Goal: Check status: Check status

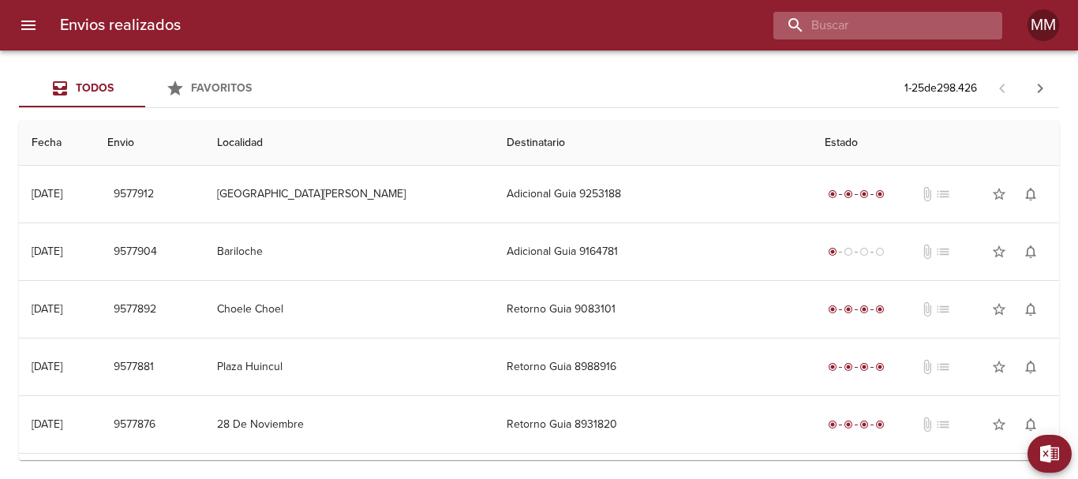
click at [890, 26] on input "buscar" at bounding box center [874, 26] width 202 height 28
paste input "[PERSON_NAME] HERMANOS S. A. S."
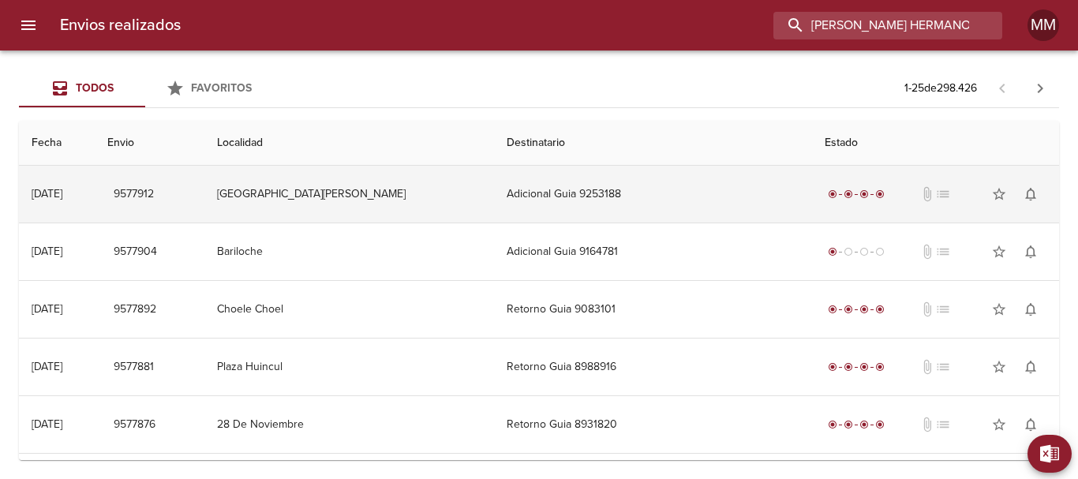
scroll to position [0, 6]
type input "[PERSON_NAME] HERMANOS S. A. S."
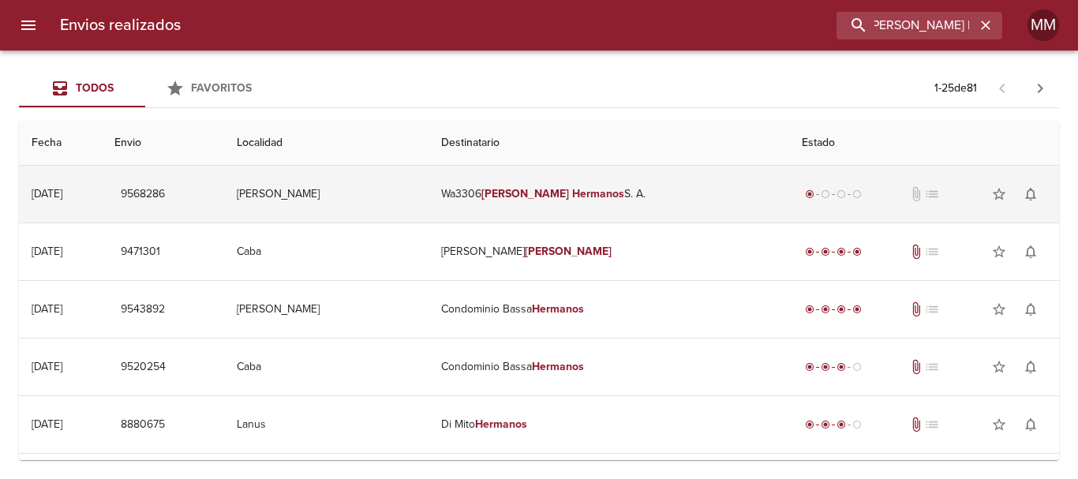
scroll to position [0, 0]
click at [737, 205] on td "Wa3306 [PERSON_NAME] S. A." at bounding box center [609, 194] width 361 height 57
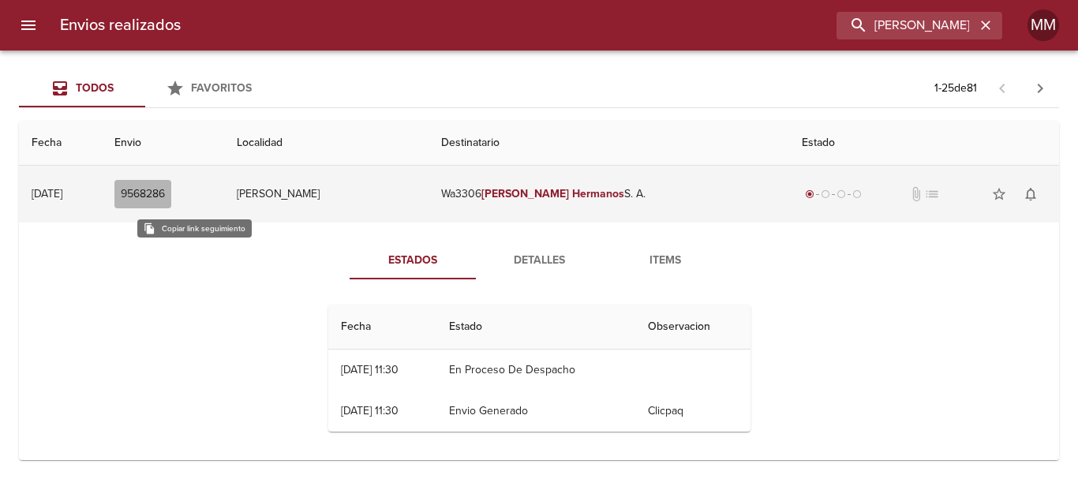
click at [165, 191] on span "9568286" at bounding box center [143, 195] width 44 height 20
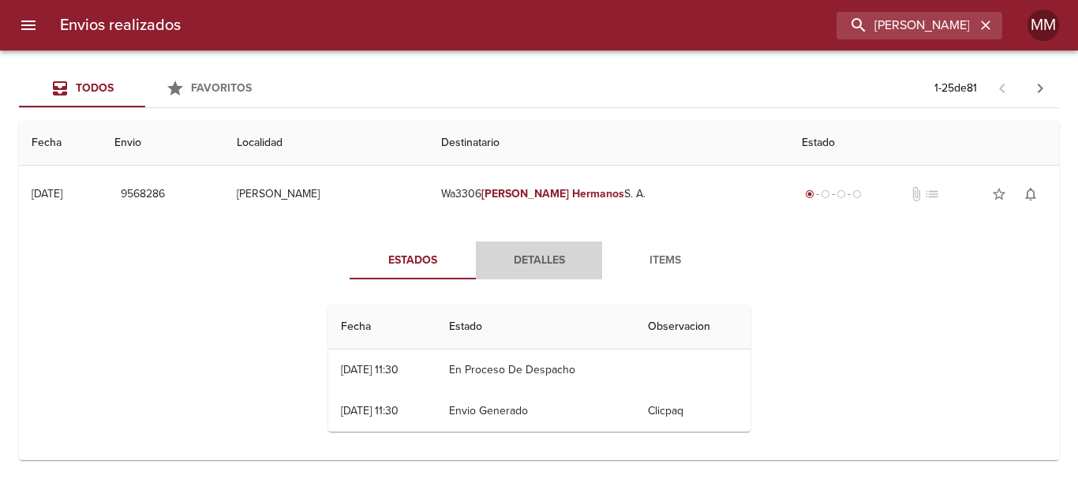
click at [555, 264] on span "Detalles" at bounding box center [538, 261] width 107 height 20
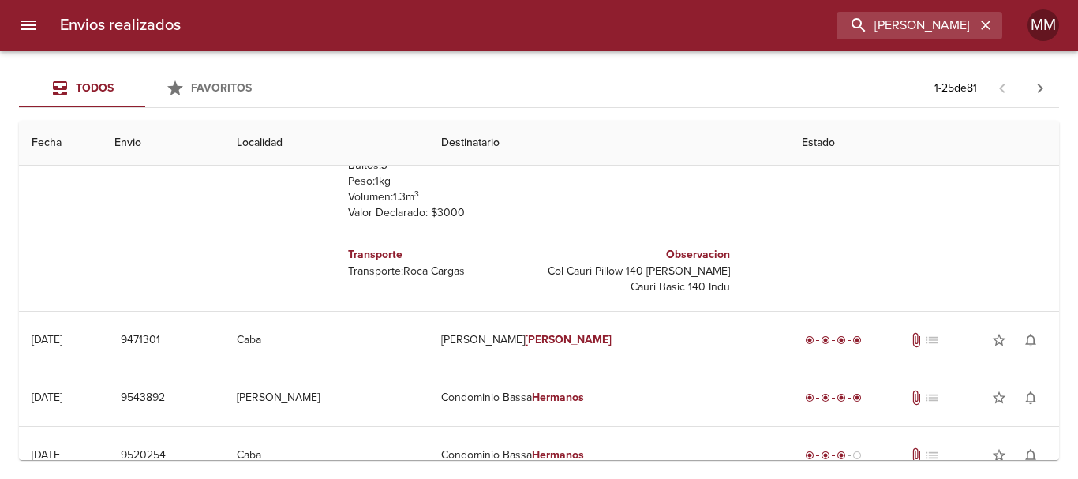
scroll to position [237, 0]
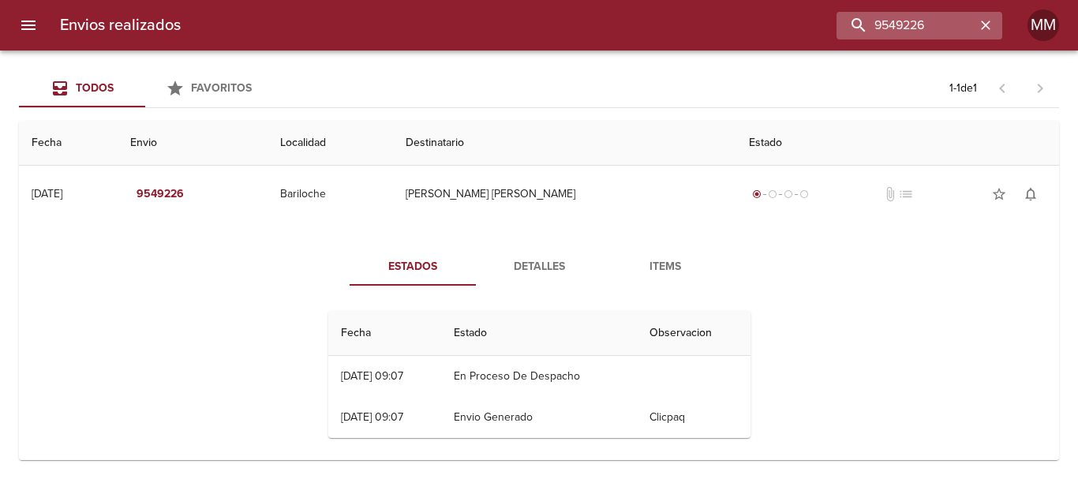
click at [987, 25] on icon "button" at bounding box center [985, 25] width 9 height 9
